Goal: Find specific page/section: Find specific page/section

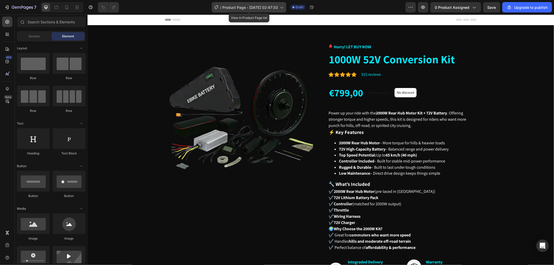
click at [269, 8] on span "Product Page - [DATE] 02:47:33" at bounding box center [250, 7] width 56 height 5
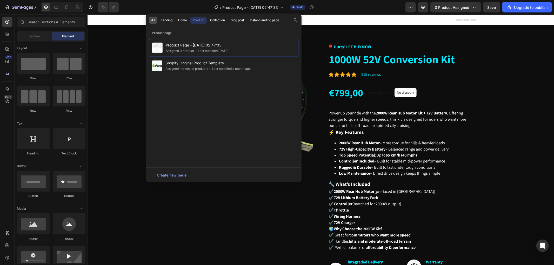
click at [154, 21] on div "All" at bounding box center [153, 20] width 4 height 5
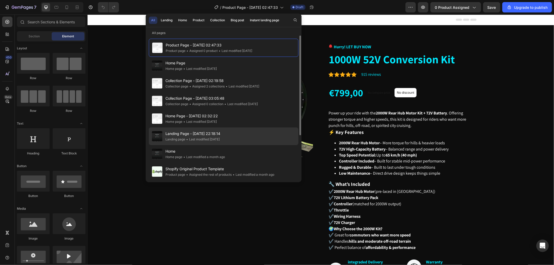
click at [197, 131] on span "Landing Page - [DATE] 22:18:14" at bounding box center [193, 134] width 55 height 6
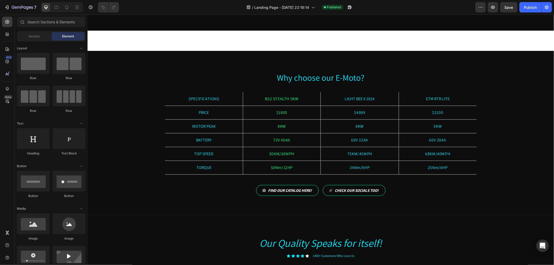
scroll to position [404, 0]
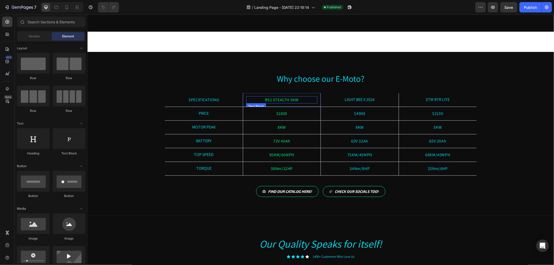
click at [268, 99] on p "B52 STEALTH 5KW" at bounding box center [282, 100] width 70 height 6
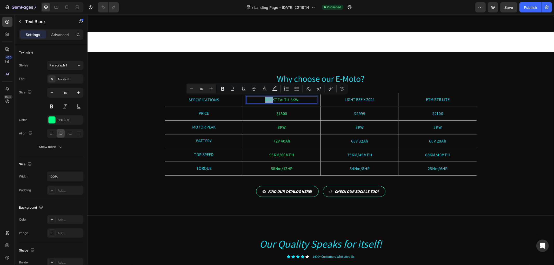
click at [268, 100] on p "B52 STEALTH 5KW" at bounding box center [282, 100] width 70 height 6
click at [270, 100] on p "B52 STEALTH 5KW" at bounding box center [282, 100] width 70 height 6
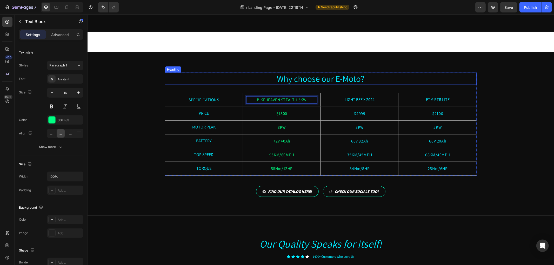
click at [407, 71] on div "Why choose our E-Moto? Heading SPECIFICATIONS Text Block BIKEHEAVEN STEALTH 5KW…" at bounding box center [320, 134] width 467 height 164
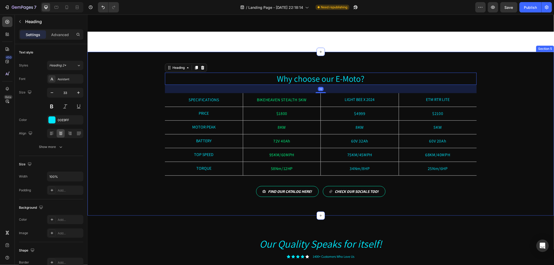
click at [497, 58] on div "Why choose our E-Moto? Heading 32 SPECIFICATIONS Text Block BIKEHEAVEN STEALTH …" at bounding box center [320, 134] width 467 height 164
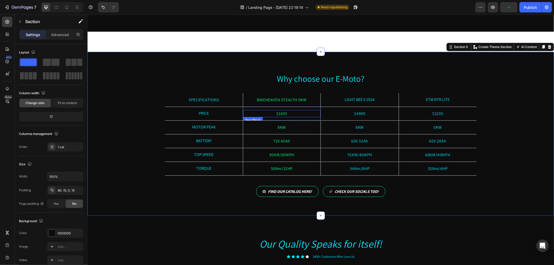
click at [276, 114] on p "$1800" at bounding box center [282, 113] width 76 height 6
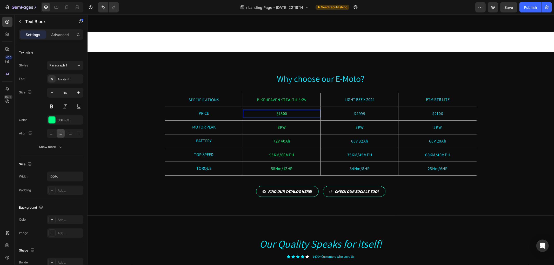
click at [279, 113] on p "$1800" at bounding box center [282, 113] width 76 height 6
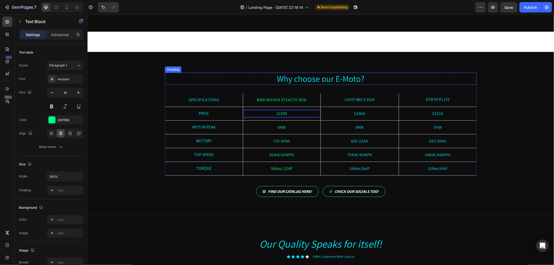
click at [224, 81] on h2 "Why choose our E-Moto?" at bounding box center [321, 79] width 312 height 12
